Goal: Book appointment/travel/reservation

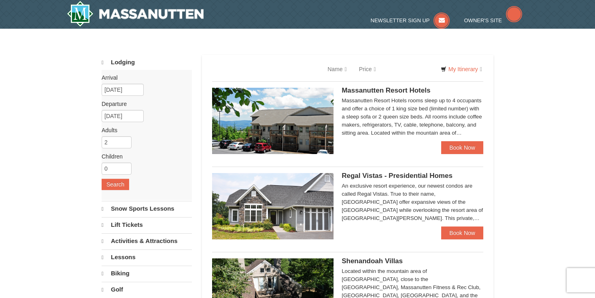
select select "10"
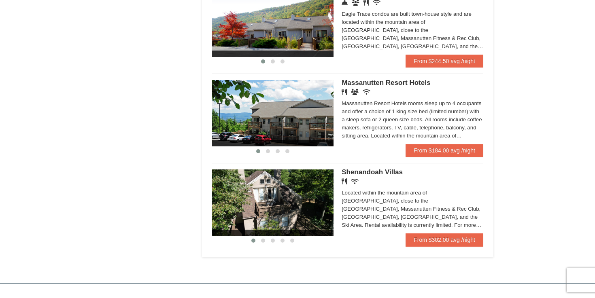
scroll to position [470, 0]
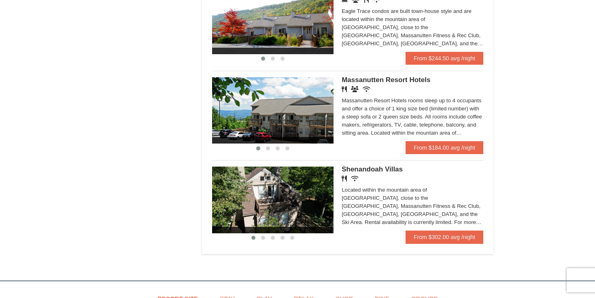
click at [300, 120] on img at bounding box center [272, 110] width 121 height 66
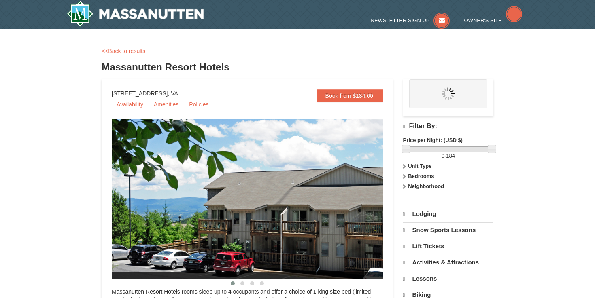
select select "10"
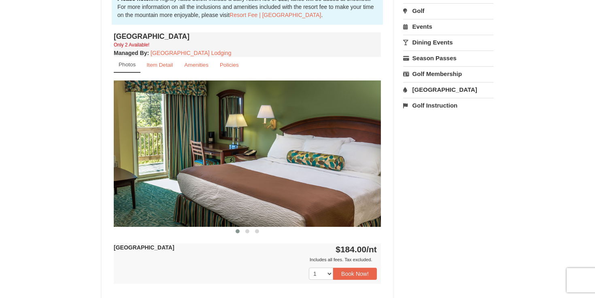
scroll to position [277, 0]
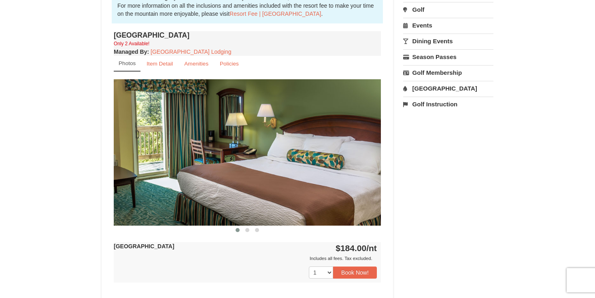
click at [366, 160] on img at bounding box center [247, 152] width 267 height 146
click at [286, 187] on img at bounding box center [247, 152] width 267 height 146
click at [247, 230] on span at bounding box center [247, 230] width 4 height 4
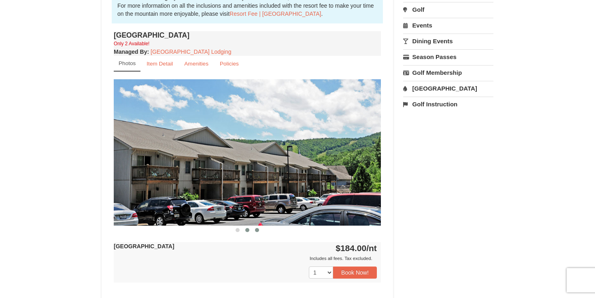
click at [255, 230] on span at bounding box center [257, 230] width 4 height 4
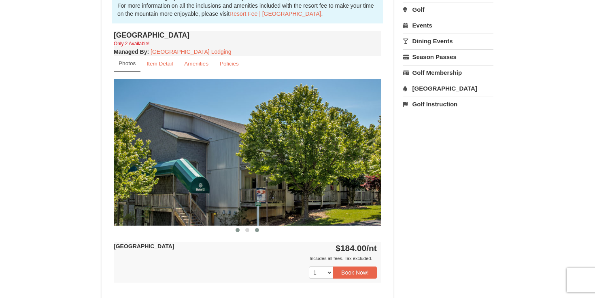
click at [240, 231] on button at bounding box center [238, 230] width 10 height 8
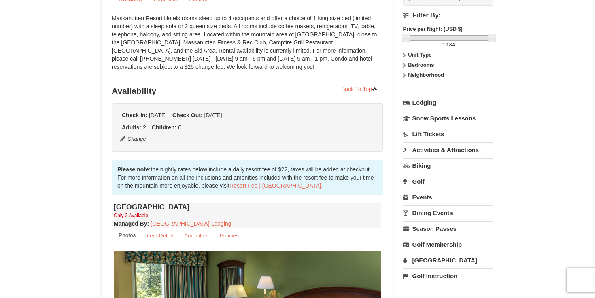
scroll to position [0, 0]
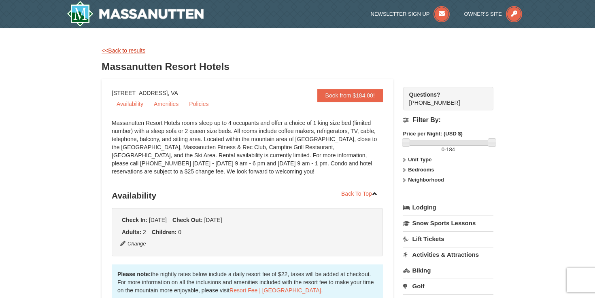
click at [131, 50] on link "<<Back to results" at bounding box center [124, 50] width 44 height 6
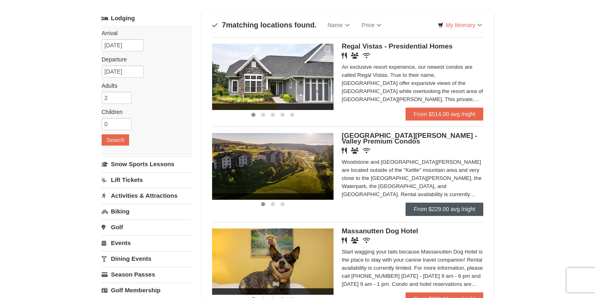
scroll to position [32, 0]
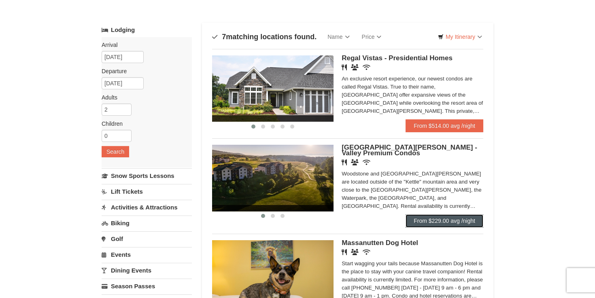
click at [443, 221] on link "From $229.00 avg /night" at bounding box center [445, 221] width 78 height 13
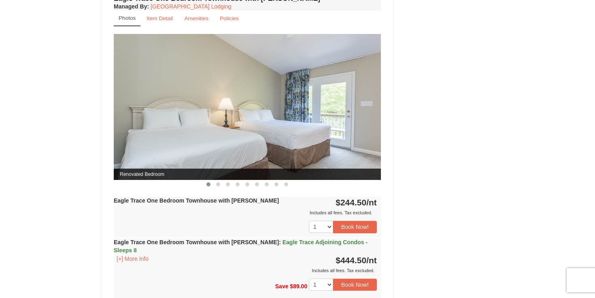
scroll to position [631, 0]
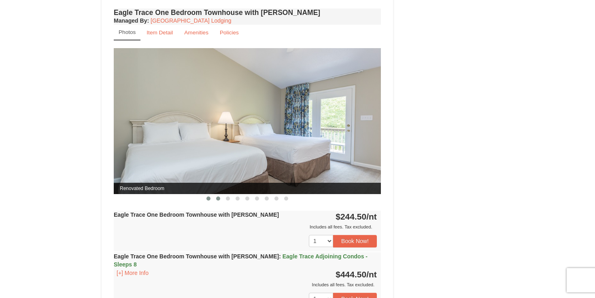
click at [219, 199] on span at bounding box center [218, 199] width 4 height 4
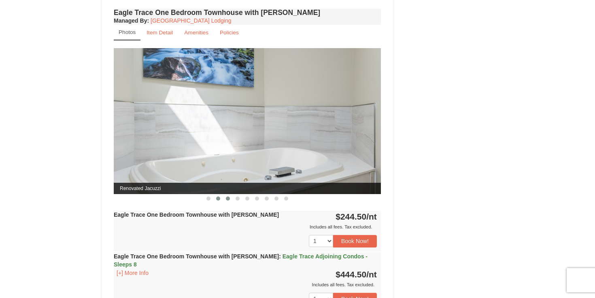
click at [229, 199] on span at bounding box center [228, 199] width 4 height 4
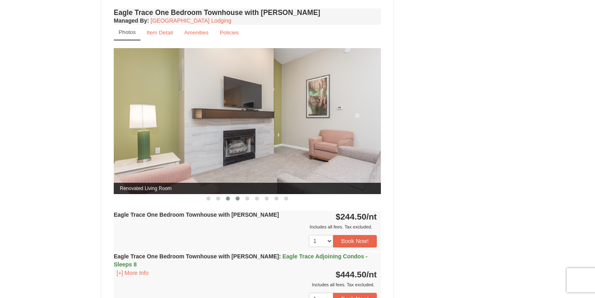
click at [236, 200] on button at bounding box center [238, 199] width 10 height 8
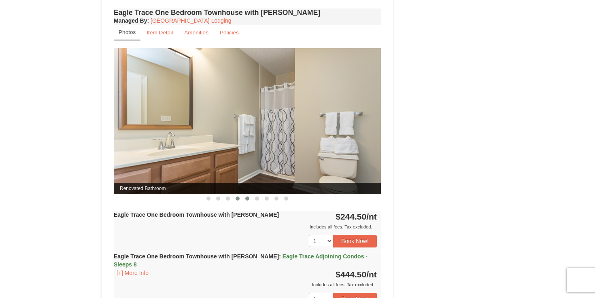
click at [247, 199] on span at bounding box center [247, 199] width 4 height 4
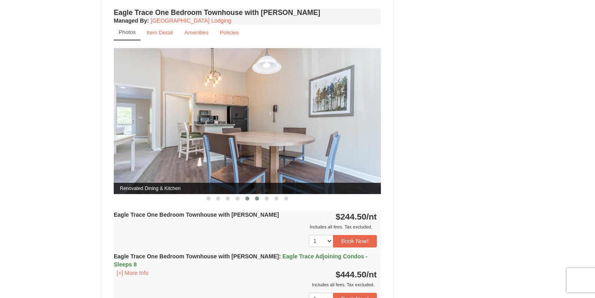
click at [257, 199] on span at bounding box center [257, 199] width 4 height 4
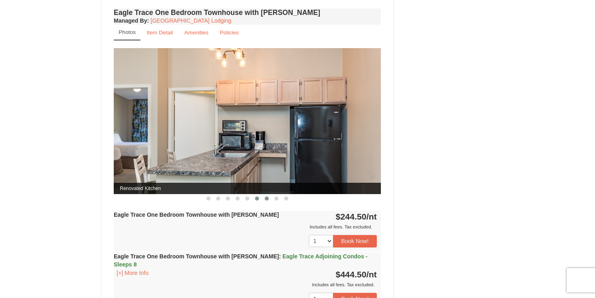
click at [267, 199] on span at bounding box center [267, 199] width 4 height 4
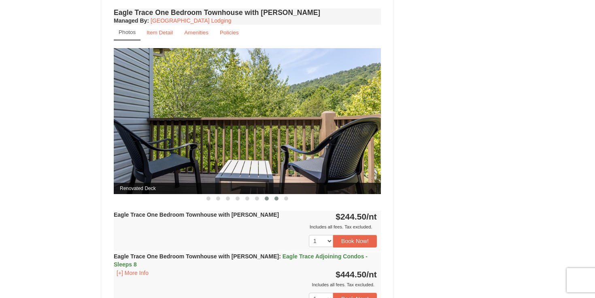
click at [274, 199] on span at bounding box center [276, 199] width 4 height 4
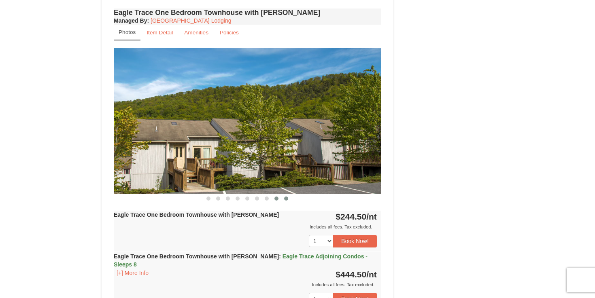
click at [288, 198] on span at bounding box center [286, 199] width 4 height 4
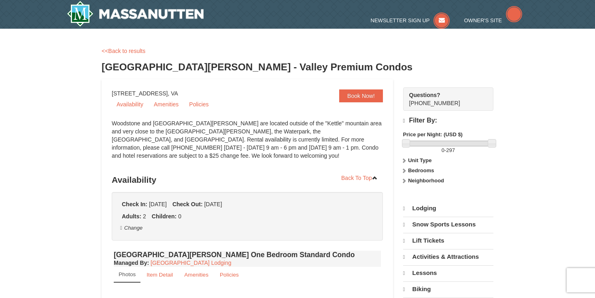
select select "10"
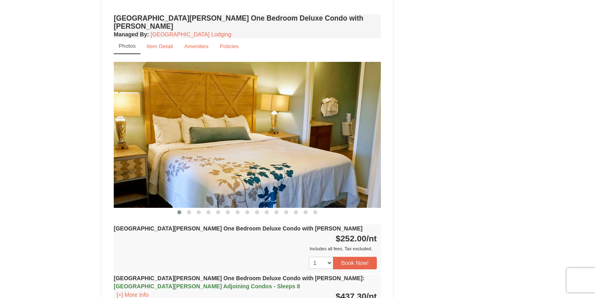
scroll to position [608, 0]
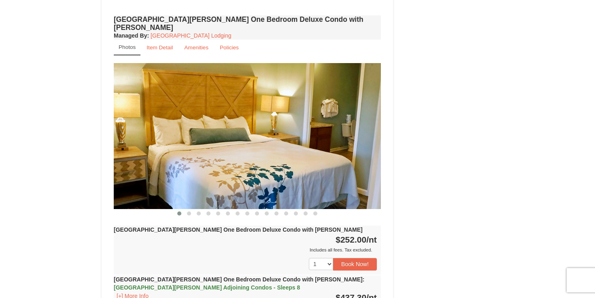
click at [352, 127] on img at bounding box center [247, 136] width 267 height 146
click at [186, 210] on button at bounding box center [189, 214] width 10 height 8
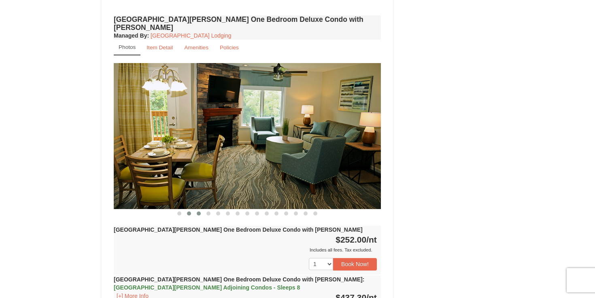
click at [199, 212] on span at bounding box center [199, 214] width 4 height 4
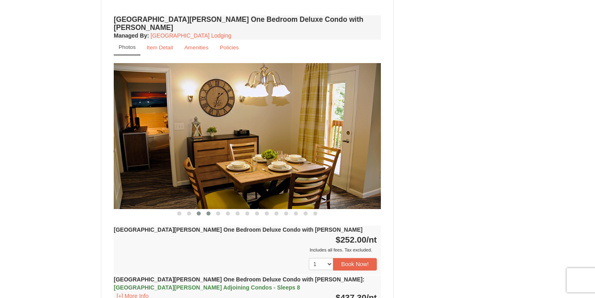
click at [205, 210] on button at bounding box center [209, 214] width 10 height 8
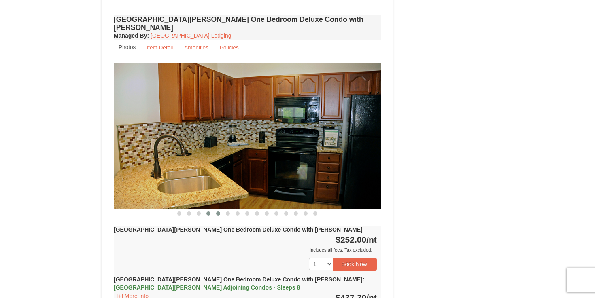
click at [219, 212] on span at bounding box center [218, 214] width 4 height 4
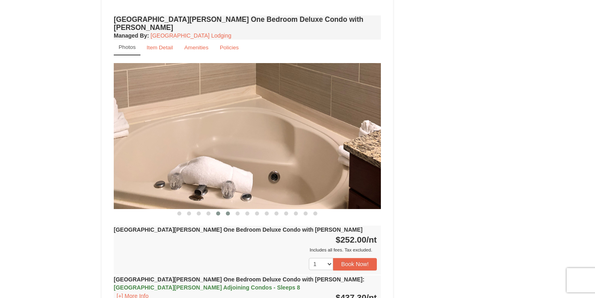
click at [229, 212] on span at bounding box center [228, 214] width 4 height 4
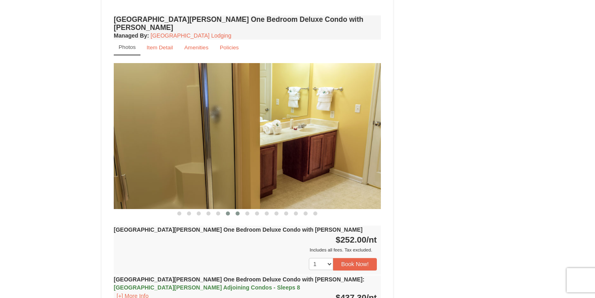
click at [237, 212] on span at bounding box center [238, 214] width 4 height 4
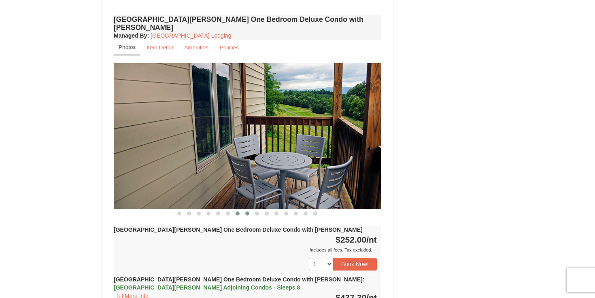
click at [249, 210] on button at bounding box center [247, 214] width 10 height 8
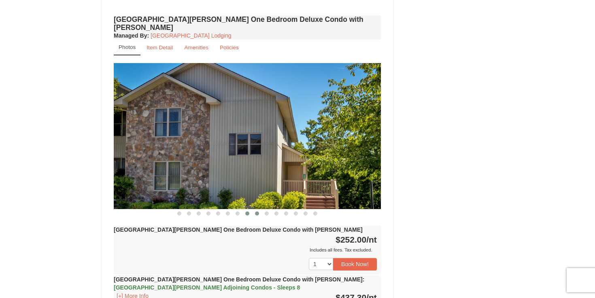
click at [257, 212] on span at bounding box center [257, 214] width 4 height 4
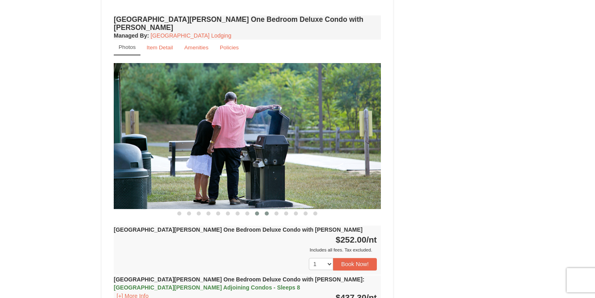
click at [267, 212] on span at bounding box center [267, 214] width 4 height 4
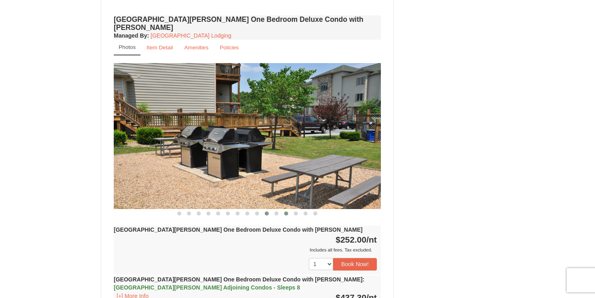
click at [282, 210] on button at bounding box center [286, 214] width 10 height 8
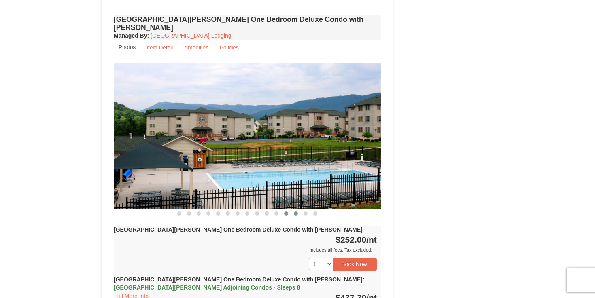
click at [297, 212] on span at bounding box center [296, 214] width 4 height 4
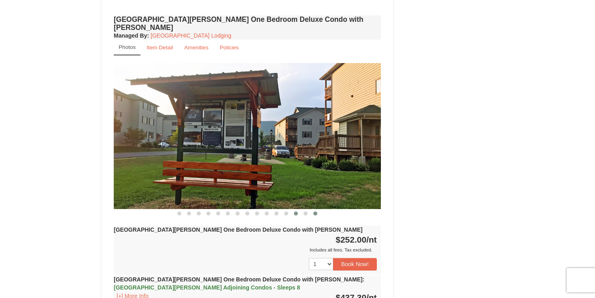
click at [315, 212] on span at bounding box center [315, 214] width 4 height 4
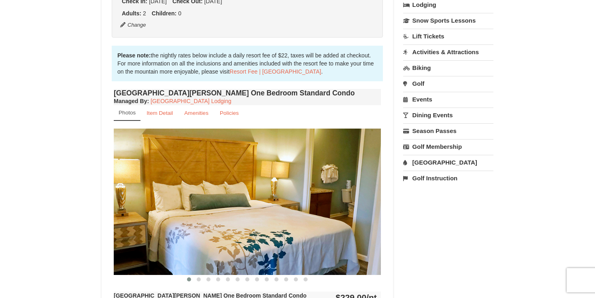
scroll to position [224, 0]
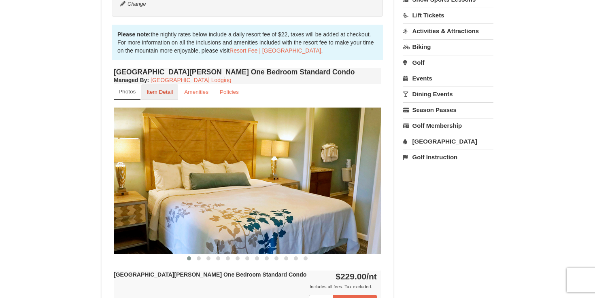
click at [166, 90] on small "Item Detail" at bounding box center [160, 92] width 26 height 6
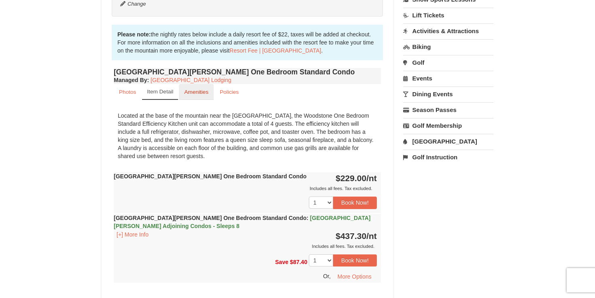
click at [198, 95] on small "Amenities" at bounding box center [196, 92] width 24 height 6
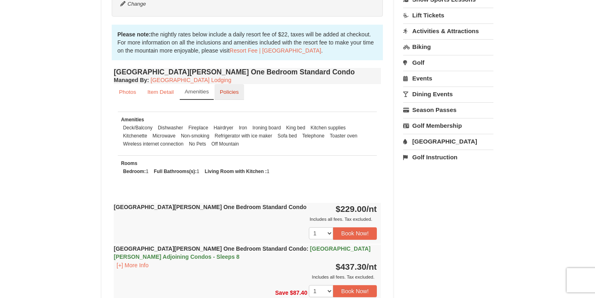
click at [226, 94] on small "Policies" at bounding box center [229, 92] width 19 height 6
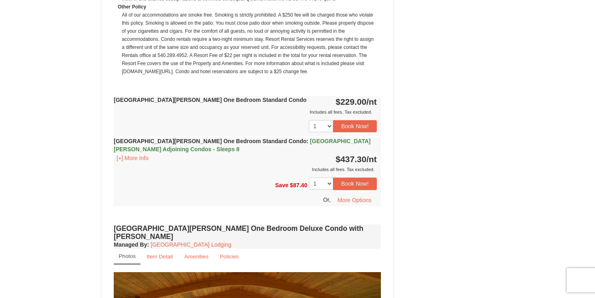
scroll to position [639, 0]
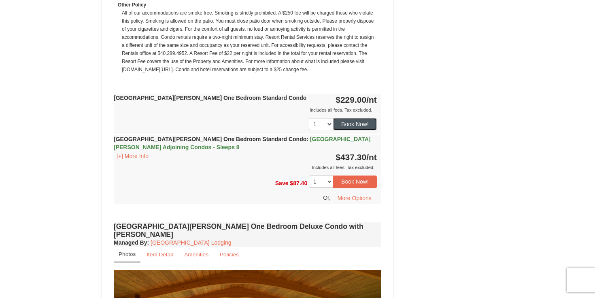
click at [359, 122] on button "Book Now!" at bounding box center [355, 124] width 44 height 12
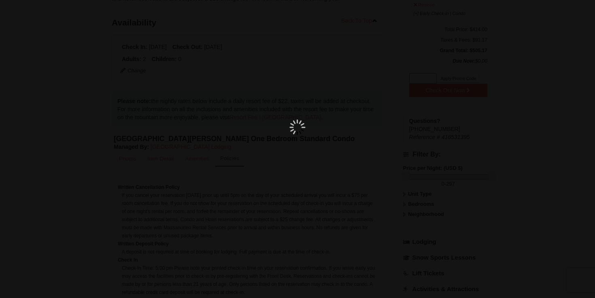
scroll to position [79, 0]
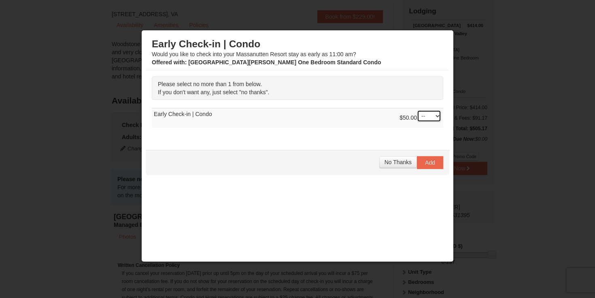
click at [425, 119] on select "-- 01" at bounding box center [429, 116] width 24 height 12
select select "1"
click at [417, 110] on select "-- 01" at bounding box center [429, 116] width 24 height 12
click at [432, 162] on span "Add" at bounding box center [430, 162] width 10 height 6
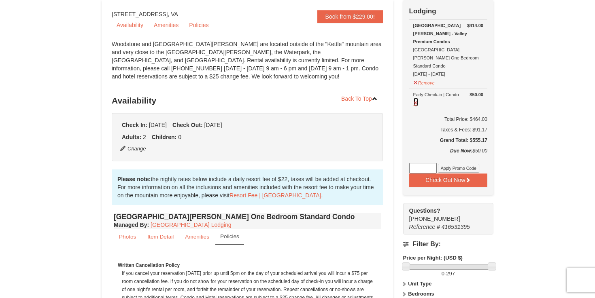
click at [417, 97] on button at bounding box center [415, 102] width 5 height 10
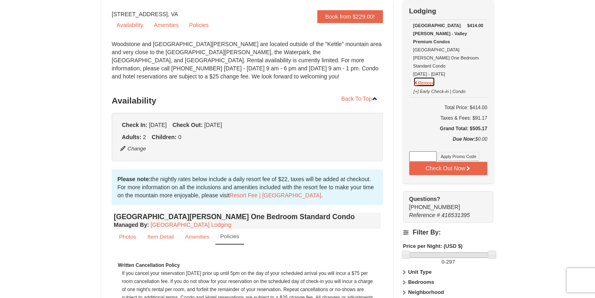
click at [427, 77] on button "Remove" at bounding box center [424, 82] width 22 height 10
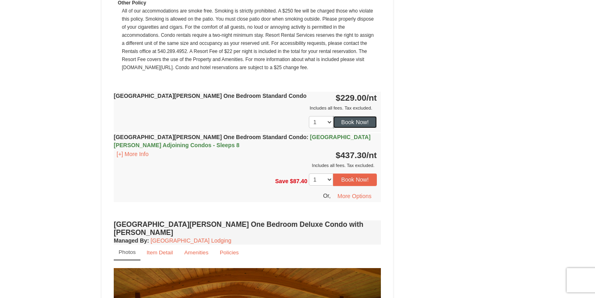
click at [368, 123] on button "Book Now!" at bounding box center [355, 122] width 44 height 12
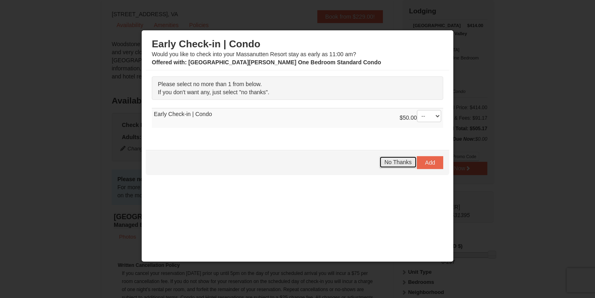
click at [402, 165] on span "No Thanks" at bounding box center [398, 162] width 27 height 6
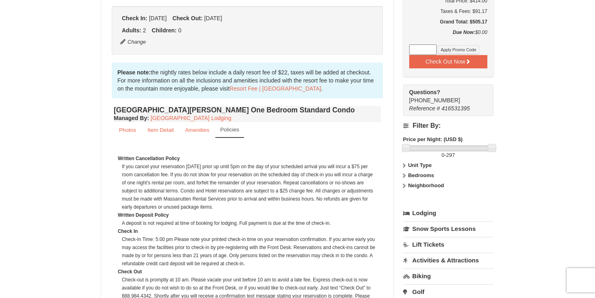
scroll to position [184, 0]
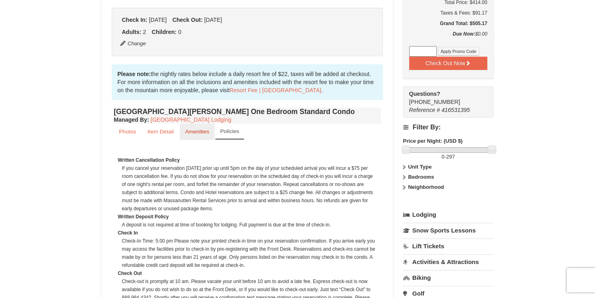
click at [202, 133] on small "Amenities" at bounding box center [197, 132] width 24 height 6
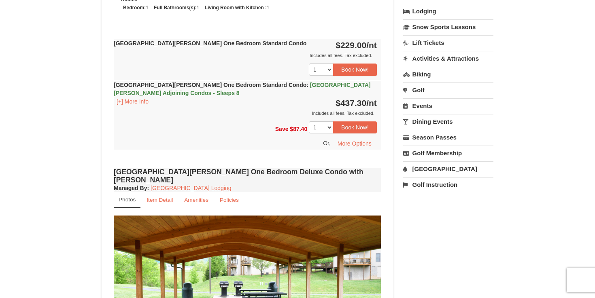
scroll to position [391, 0]
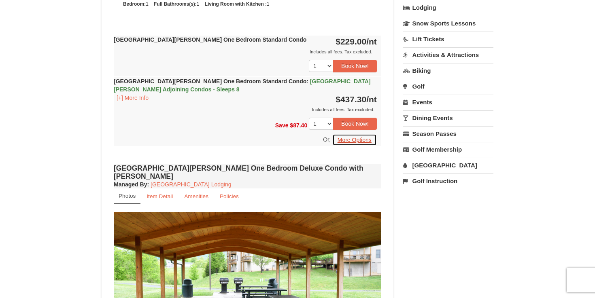
click at [359, 143] on button "More Options" at bounding box center [354, 140] width 45 height 12
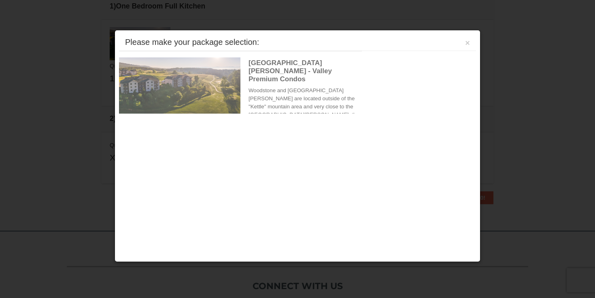
scroll to position [255, 0]
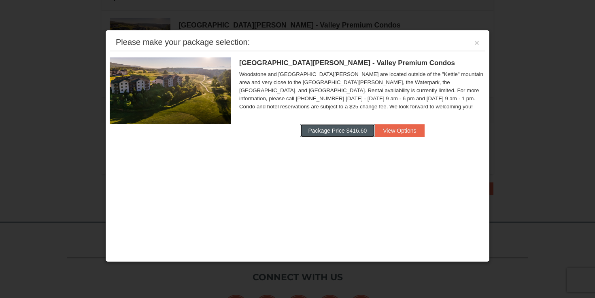
click at [354, 129] on button "Package Price $416.60" at bounding box center [337, 130] width 75 height 13
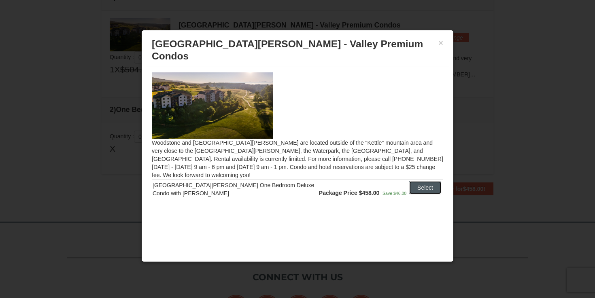
click at [427, 181] on button "Select" at bounding box center [425, 187] width 32 height 13
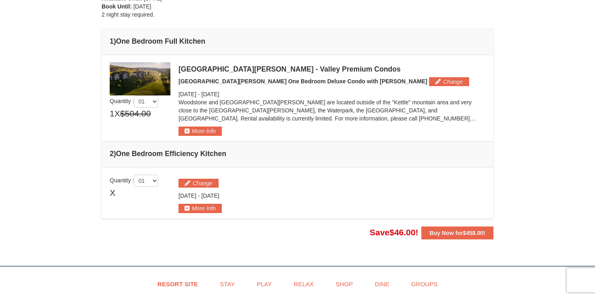
scroll to position [0, 0]
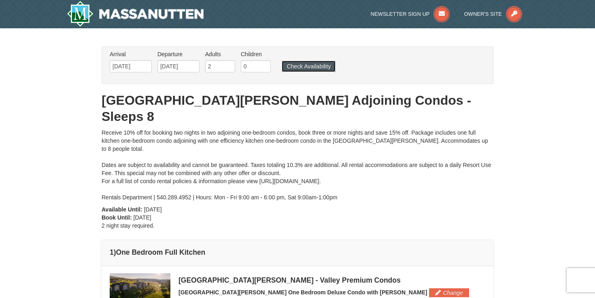
click at [325, 67] on button "Check Availability" at bounding box center [309, 66] width 54 height 11
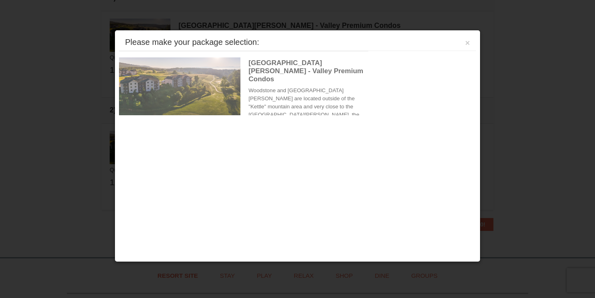
scroll to position [255, 0]
